Goal: Transaction & Acquisition: Subscribe to service/newsletter

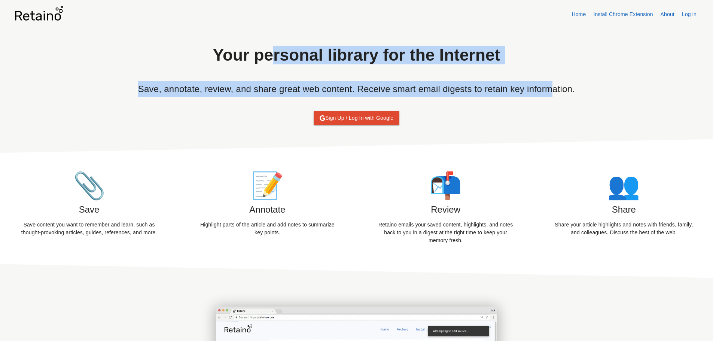
click at [378, 70] on div "Your personal library for the Internet" at bounding box center [356, 55] width 311 height 52
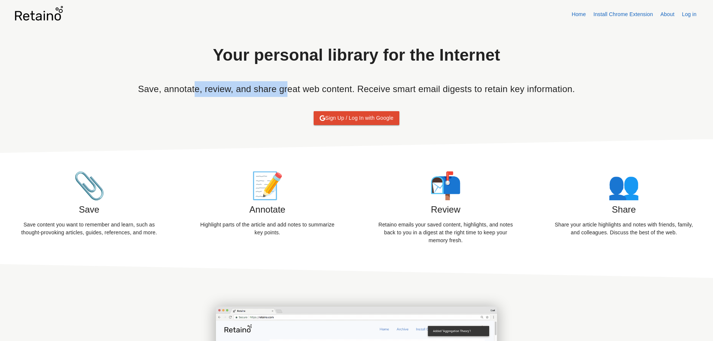
drag, startPoint x: 248, startPoint y: 93, endPoint x: 289, endPoint y: 92, distance: 40.8
click at [289, 92] on h6 "Save, annotate, review, and share great web content. Receive smart email digest…" at bounding box center [356, 89] width 437 height 16
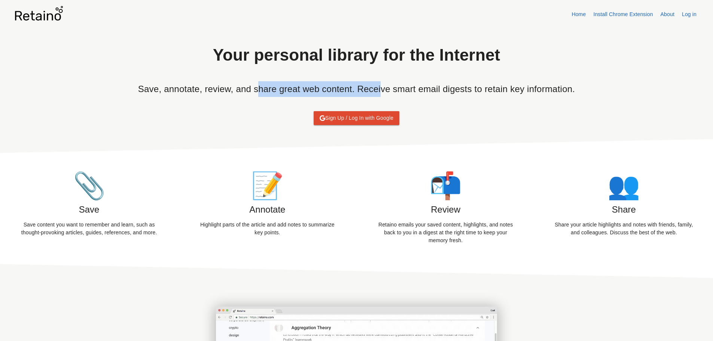
drag, startPoint x: 257, startPoint y: 95, endPoint x: 380, endPoint y: 94, distance: 123.8
click at [380, 94] on h6 "Save, annotate, review, and share great web content. Receive smart email digest…" at bounding box center [356, 89] width 437 height 16
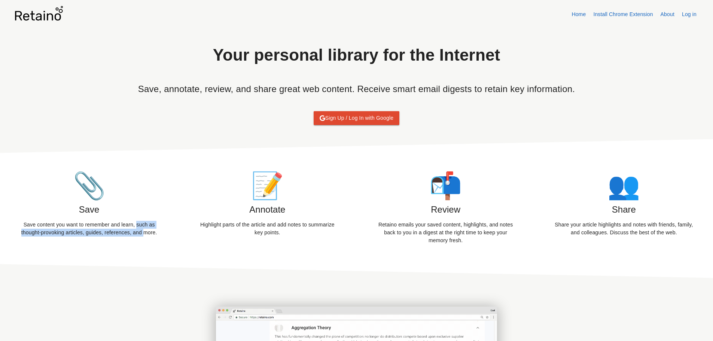
drag, startPoint x: 135, startPoint y: 229, endPoint x: 140, endPoint y: 236, distance: 8.3
click at [140, 236] on p "Save content you want to remember and learn, such as thought-provoking articles…" at bounding box center [89, 229] width 142 height 16
click at [82, 236] on p "Save content you want to remember and learn, such as thought-provoking articles…" at bounding box center [89, 229] width 142 height 16
drag, startPoint x: 34, startPoint y: 236, endPoint x: 153, endPoint y: 245, distance: 118.9
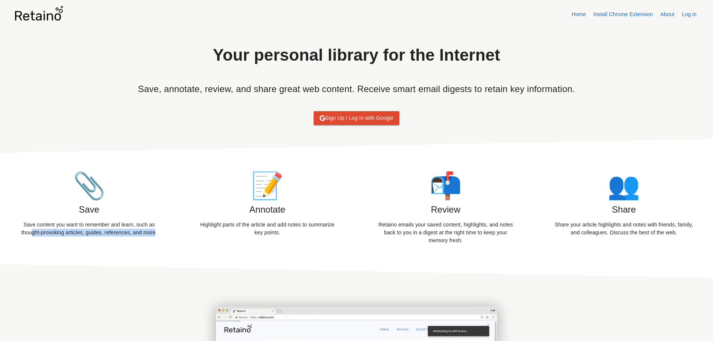
click at [153, 245] on div "📎 Save Save content you want to remember and learn, such as thought-provoking a…" at bounding box center [356, 208] width 713 height 139
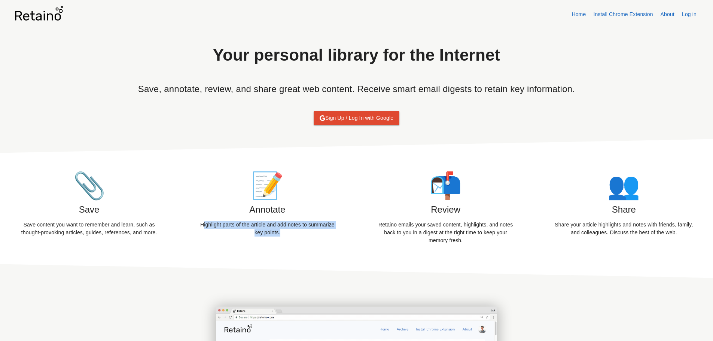
drag, startPoint x: 201, startPoint y: 230, endPoint x: 289, endPoint y: 234, distance: 88.0
click at [289, 234] on p "Highlight parts of the article and add notes to summarize key points." at bounding box center [267, 229] width 142 height 16
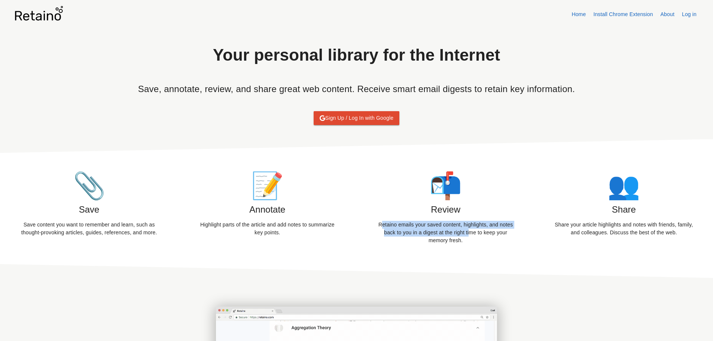
drag, startPoint x: 380, startPoint y: 227, endPoint x: 446, endPoint y: 232, distance: 66.8
click at [446, 232] on p "Retaino emails your saved content, highlights, and notes back to you in a diges…" at bounding box center [446, 233] width 142 height 24
drag, startPoint x: 465, startPoint y: 229, endPoint x: 528, endPoint y: 230, distance: 62.9
click at [528, 230] on div "📬 Review Retaino emails your saved content, highlights, and notes back to you i…" at bounding box center [446, 209] width 178 height 82
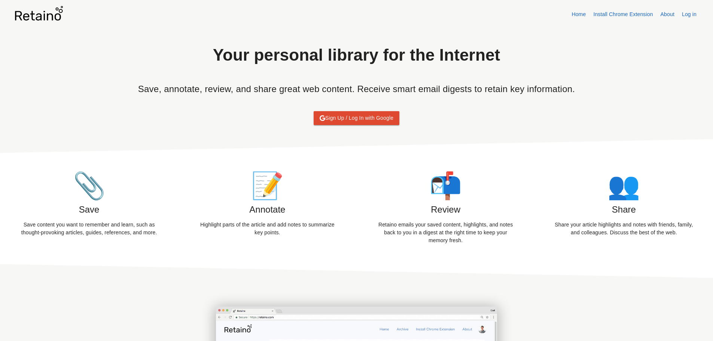
click at [585, 235] on p "Share your article highlights and notes with friends, family, and colleagues. D…" at bounding box center [624, 229] width 142 height 16
drag, startPoint x: 553, startPoint y: 230, endPoint x: 619, endPoint y: 236, distance: 66.5
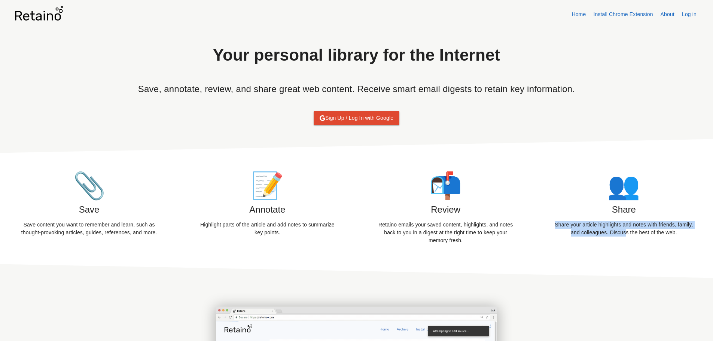
click at [619, 236] on p "Share your article highlights and notes with friends, family, and colleagues. D…" at bounding box center [624, 229] width 142 height 16
click at [340, 117] on span "Sign Up / Log In with Google" at bounding box center [357, 117] width 74 height 9
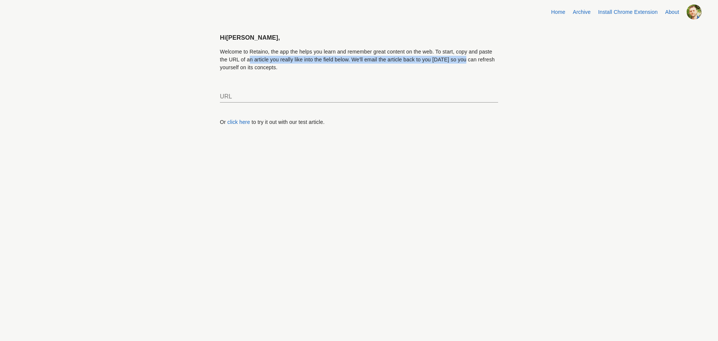
drag, startPoint x: 230, startPoint y: 56, endPoint x: 431, endPoint y: 61, distance: 201.3
click at [431, 61] on p "Welcome to Retaino, the app the helps you learn and remember great content on t…" at bounding box center [359, 60] width 278 height 24
click at [437, 65] on p "Welcome to Retaino, the app the helps you learn and remember great content on t…" at bounding box center [359, 60] width 278 height 24
